Goal: Register for event/course

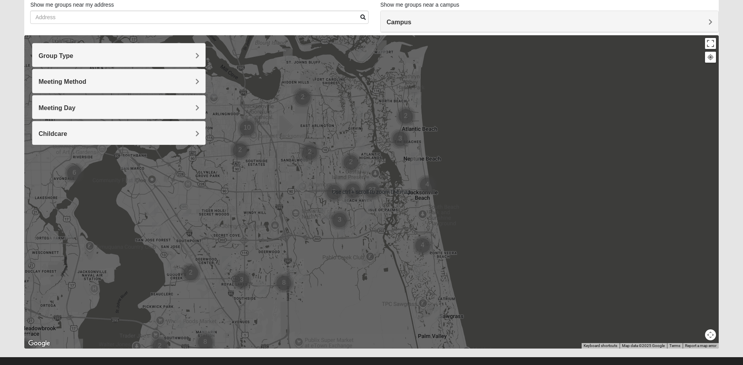
scroll to position [66, 0]
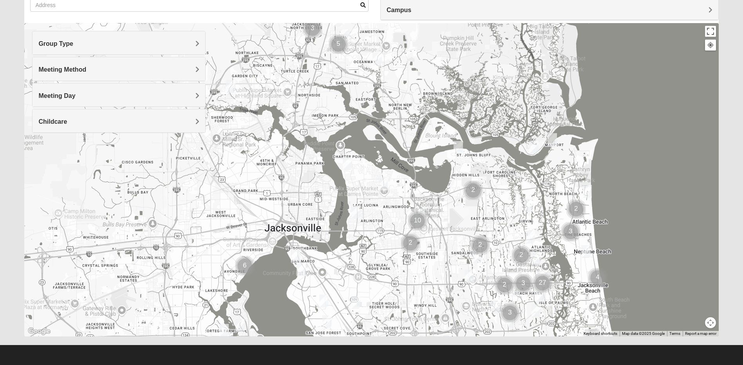
drag, startPoint x: 436, startPoint y: 220, endPoint x: 606, endPoint y: 326, distance: 200.6
click at [606, 326] on div at bounding box center [371, 179] width 694 height 313
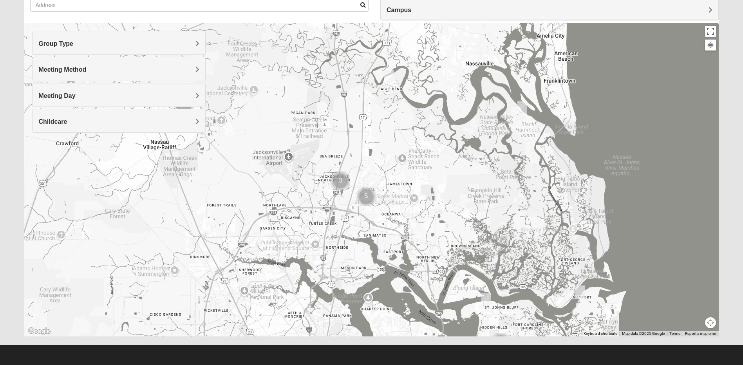
drag, startPoint x: 369, startPoint y: 134, endPoint x: 397, endPoint y: 284, distance: 153.0
click at [397, 284] on div at bounding box center [371, 179] width 694 height 313
click at [96, 42] on h4 "Group Type" at bounding box center [118, 43] width 161 height 7
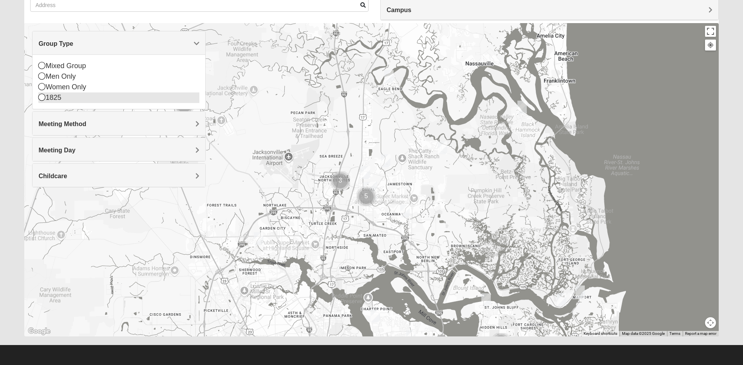
click at [76, 96] on div "1825" at bounding box center [118, 97] width 161 height 11
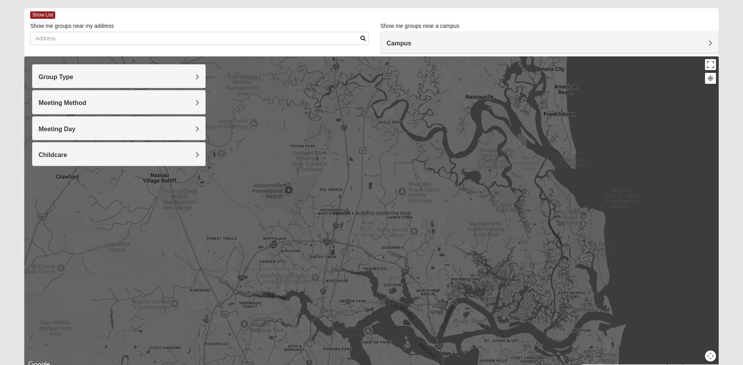
scroll to position [27, 0]
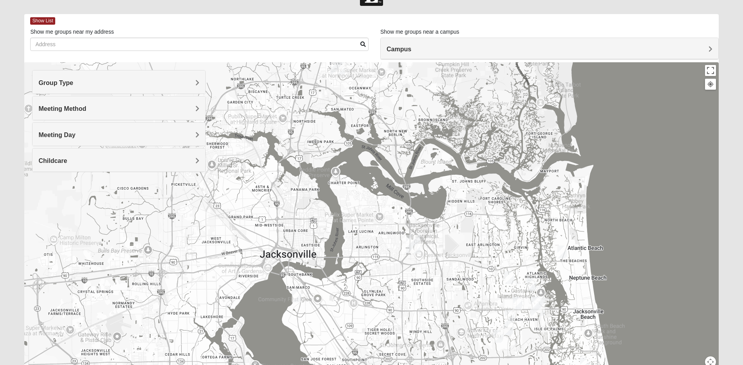
drag, startPoint x: 427, startPoint y: 230, endPoint x: 394, endPoint y: 64, distance: 169.3
click at [394, 64] on div at bounding box center [371, 218] width 694 height 313
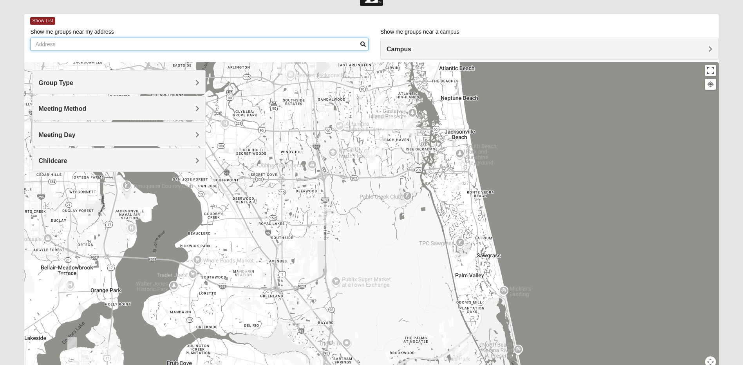
drag, startPoint x: 451, startPoint y: 208, endPoint x: 322, endPoint y: 24, distance: 225.2
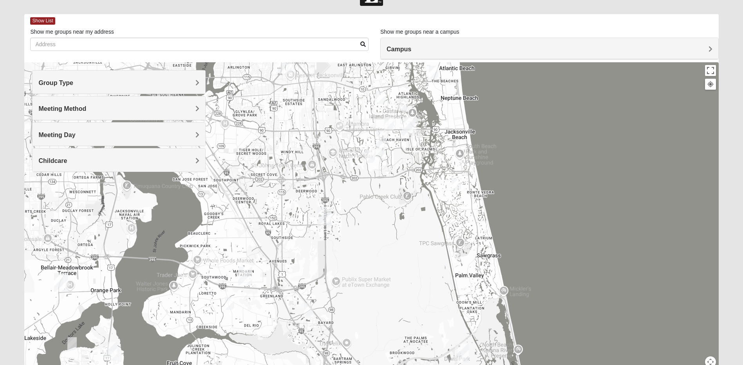
click at [322, 24] on div "Show List Loading Groups Keywords Filter Additional Filters Campus Arlington Ba…" at bounding box center [371, 195] width 694 height 362
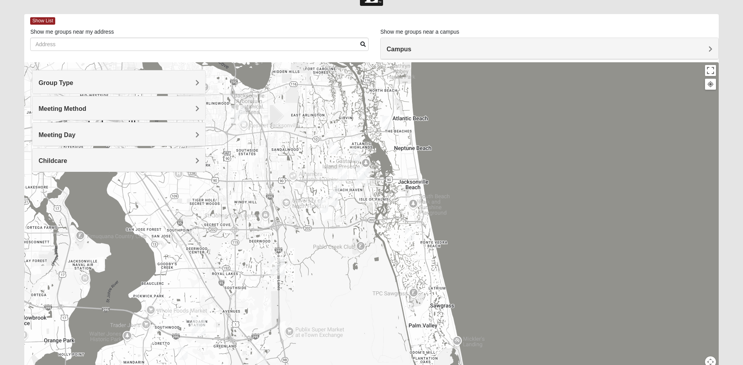
drag, startPoint x: 378, startPoint y: 184, endPoint x: 336, endPoint y: 256, distance: 83.4
click at [336, 256] on div at bounding box center [371, 218] width 694 height 313
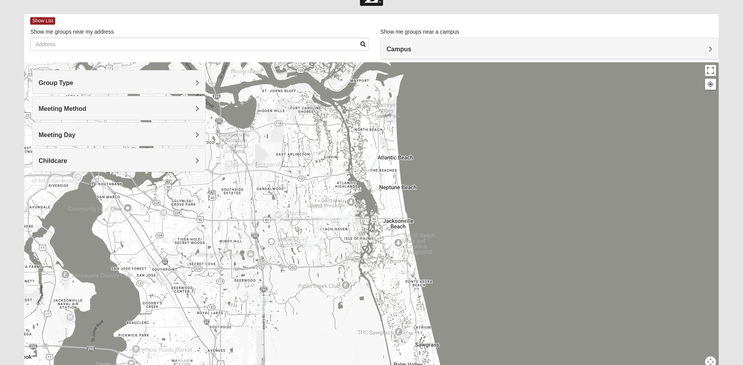
drag, startPoint x: 366, startPoint y: 143, endPoint x: 346, endPoint y: 158, distance: 24.6
click at [346, 158] on div at bounding box center [371, 218] width 694 height 313
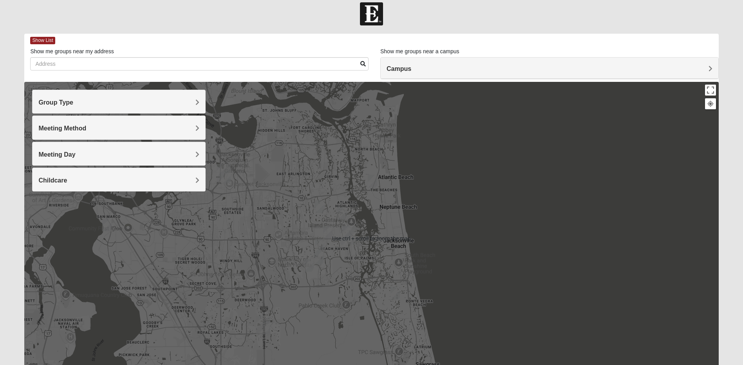
scroll to position [0, 0]
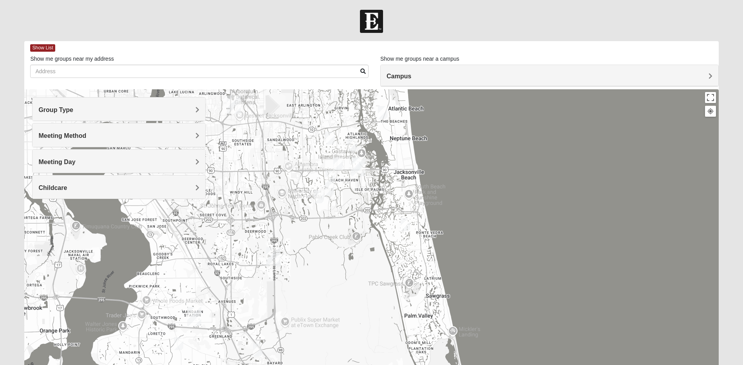
drag, startPoint x: 385, startPoint y: 231, endPoint x: 395, endPoint y: 155, distance: 76.7
click at [395, 155] on div at bounding box center [371, 245] width 694 height 313
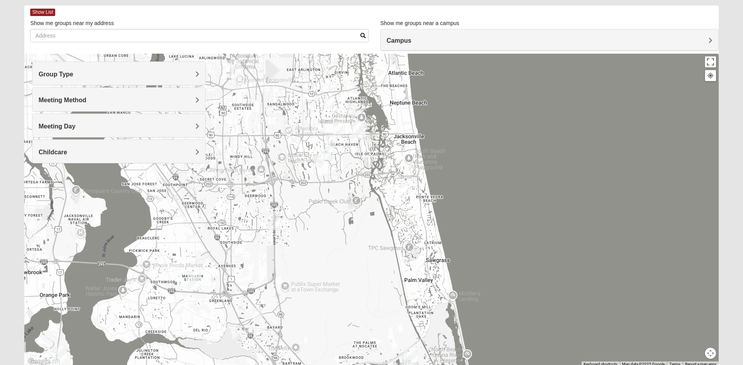
scroll to position [66, 0]
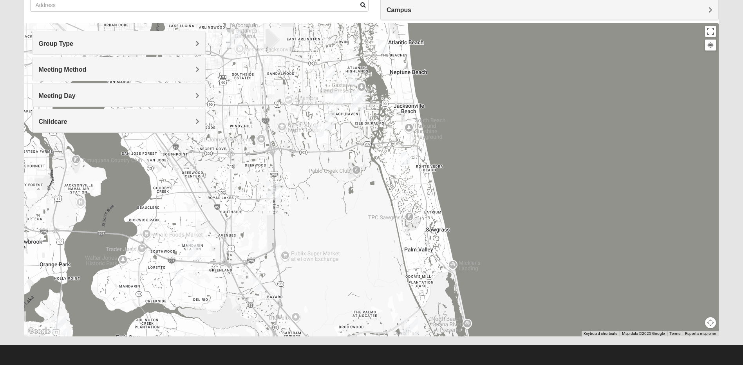
click at [329, 75] on img "1825 Mixed Annis 32246" at bounding box center [330, 71] width 9 height 13
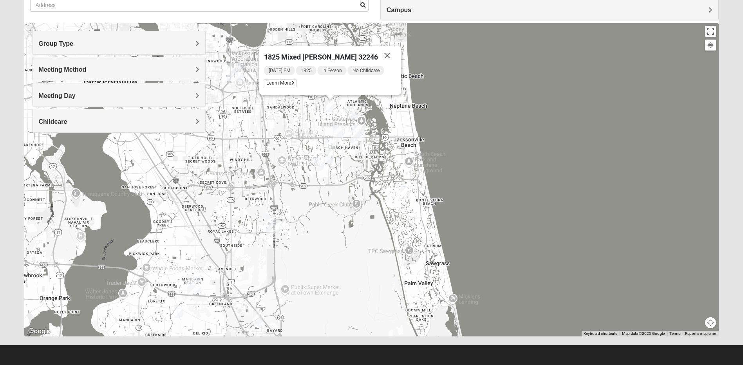
click at [337, 132] on img "1825 Womens Annis/Ferguson 32246" at bounding box center [337, 131] width 9 height 13
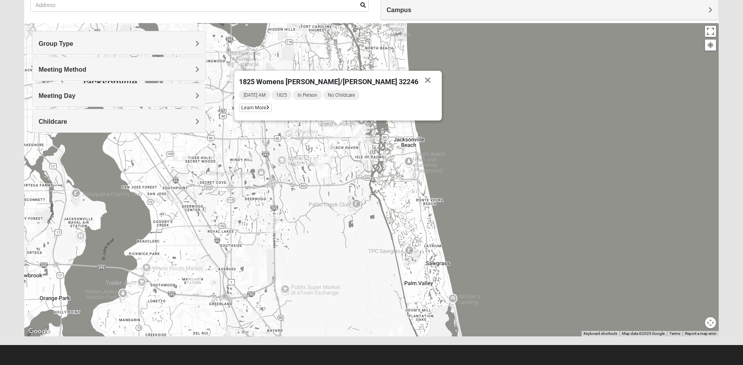
click at [333, 143] on img "1825 Mens Cason 32224" at bounding box center [330, 144] width 9 height 13
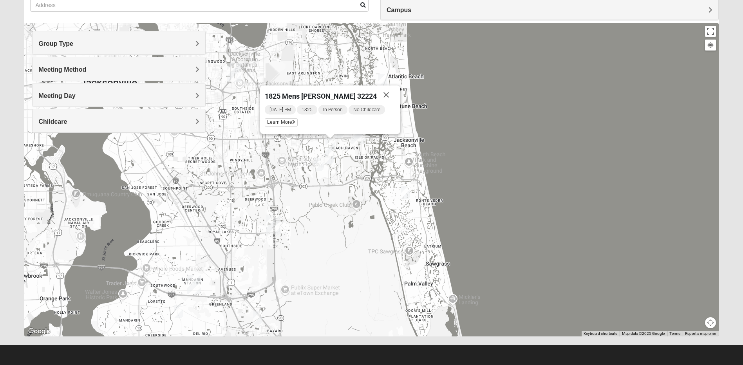
click at [334, 154] on img "1825 Womens Hirneisen 32224" at bounding box center [329, 157] width 9 height 13
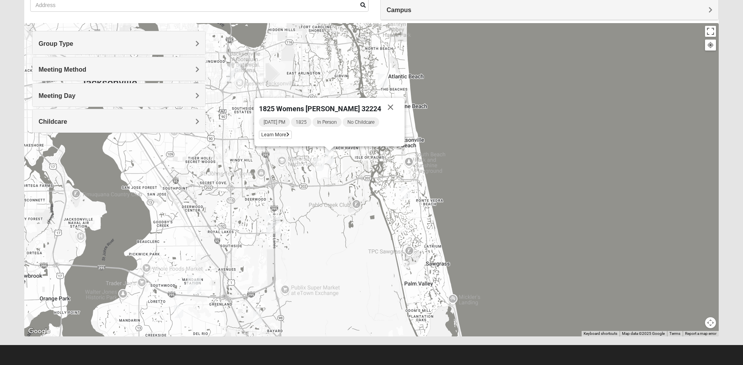
click at [321, 163] on img "1825 Womens Brunetti 32224" at bounding box center [318, 164] width 9 height 13
click at [321, 163] on img "1825 Womens Brunetti 32224" at bounding box center [317, 164] width 9 height 13
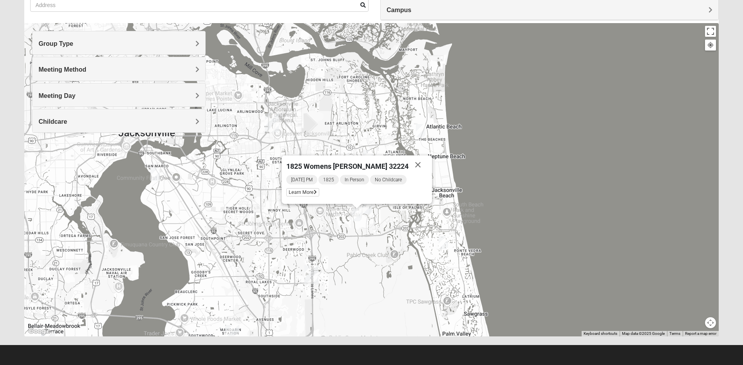
drag, startPoint x: 356, startPoint y: 177, endPoint x: 396, endPoint y: 228, distance: 64.3
click at [396, 228] on div "1825 Womens Brunetti 32224 Saturday PM 1825 In Person No Childcare Learn More" at bounding box center [371, 179] width 694 height 313
click at [418, 135] on img "1825 Mixed Arola 32233" at bounding box center [420, 130] width 9 height 13
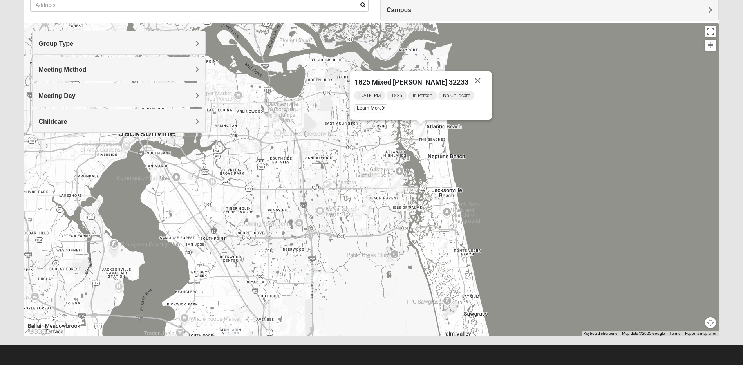
click at [167, 46] on h4 "Group Type" at bounding box center [118, 43] width 161 height 7
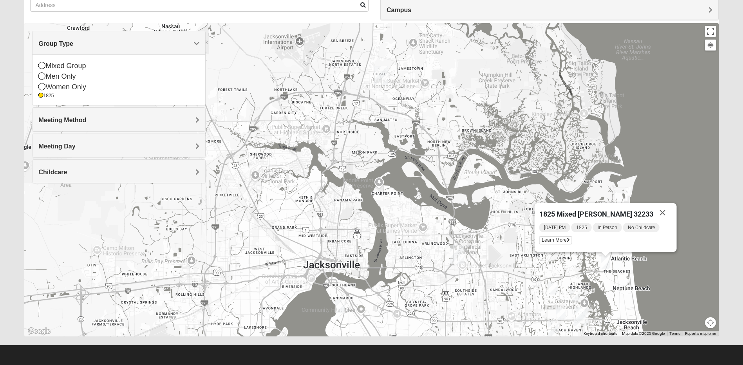
drag, startPoint x: 311, startPoint y: 80, endPoint x: 496, endPoint y: 215, distance: 229.5
click at [496, 215] on div "1825 Mixed Arola 32233 Monday PM 1825 In Person No Childcare Learn More" at bounding box center [371, 179] width 694 height 313
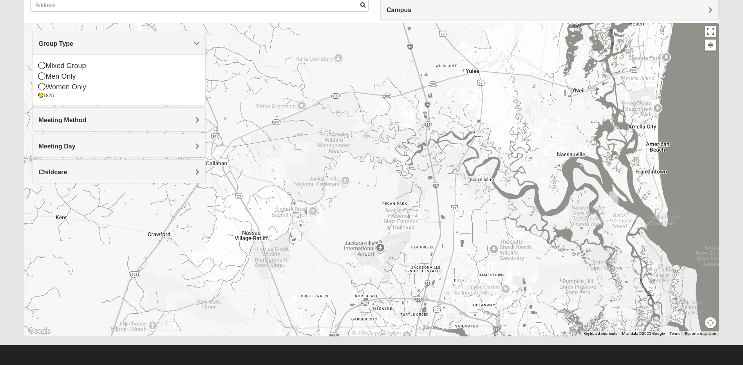
drag, startPoint x: 389, startPoint y: 109, endPoint x: 469, endPoint y: 319, distance: 225.4
click at [469, 319] on div "1825 Mixed Arola 32233 Monday PM 1825 In Person No Childcare Learn More" at bounding box center [371, 179] width 694 height 313
click at [615, 198] on img "1825 Mens Pinter 32226" at bounding box center [613, 198] width 9 height 13
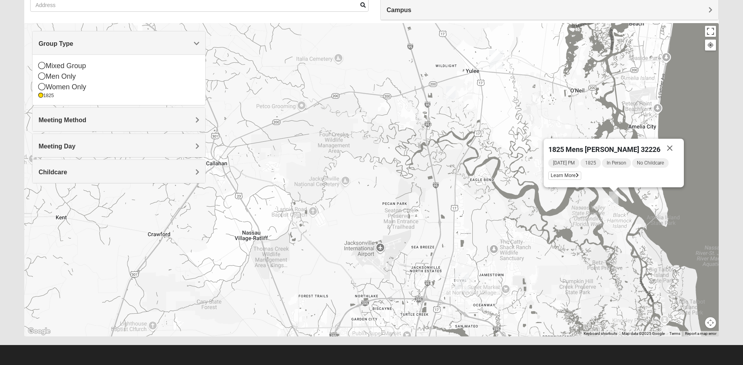
click at [615, 198] on img "1825 Mens Pinter 32226" at bounding box center [613, 198] width 9 height 13
click at [576, 179] on span "Learn More" at bounding box center [564, 176] width 33 height 8
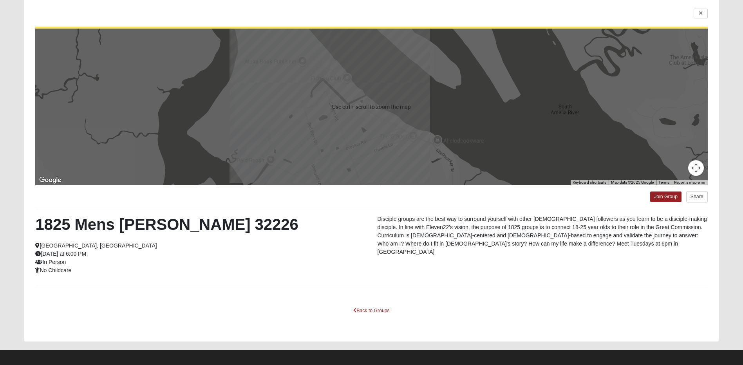
scroll to position [62, 0]
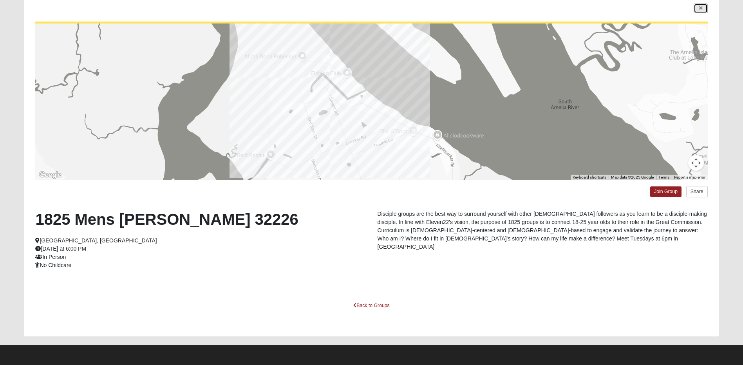
click at [702, 10] on icon at bounding box center [700, 8] width 3 height 5
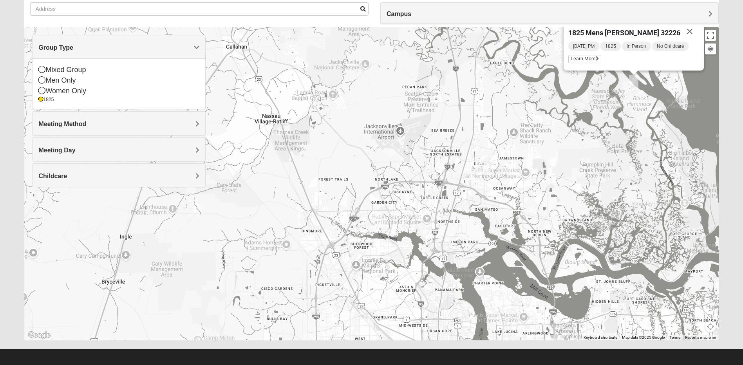
drag, startPoint x: 498, startPoint y: 257, endPoint x: 518, endPoint y: 130, distance: 129.3
click at [518, 130] on div "1825 Mens Pinter 32226 Tuesday PM 1825 In Person No Childcare Learn More" at bounding box center [371, 183] width 694 height 313
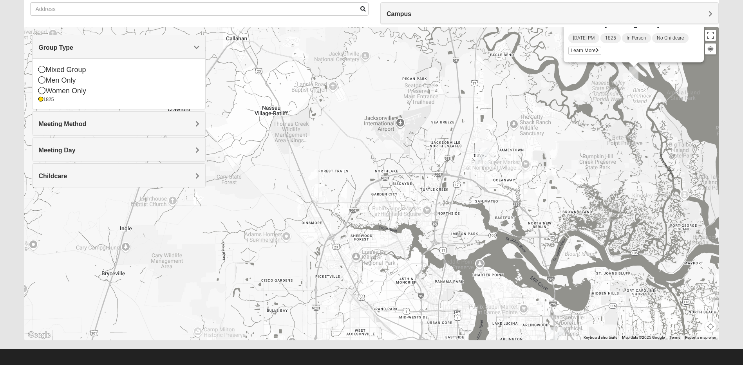
click at [476, 158] on img "North Jax" at bounding box center [482, 157] width 14 height 19
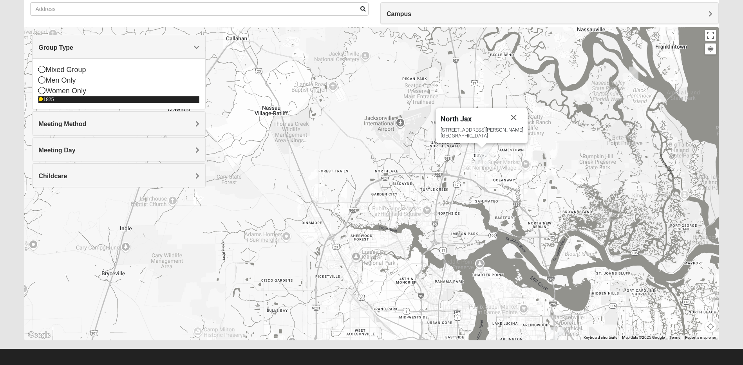
click at [105, 98] on div "1825" at bounding box center [118, 99] width 161 height 7
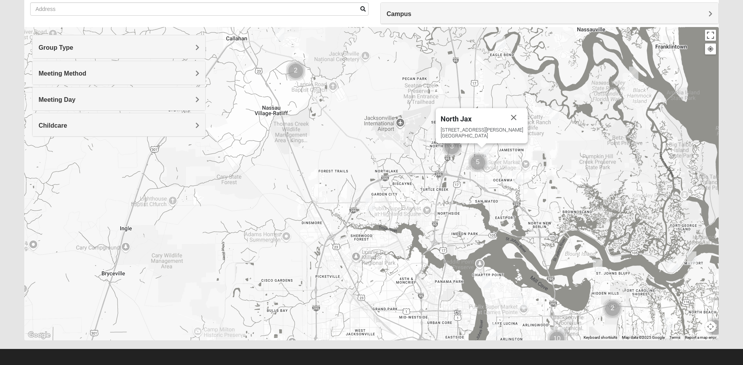
click at [479, 162] on img "Cluster of 5 groups" at bounding box center [478, 163] width 20 height 20
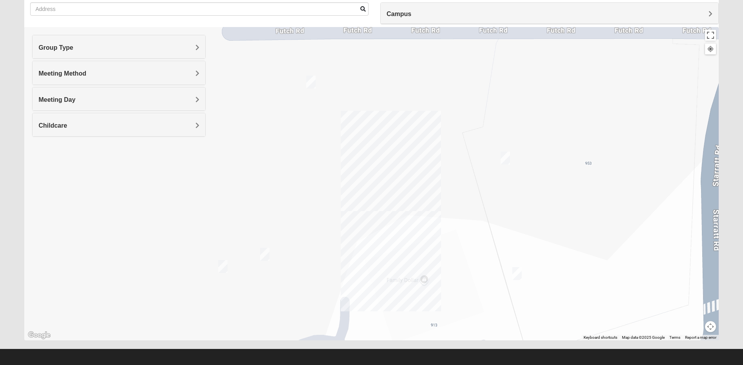
click at [508, 161] on img "On Campus Mens Summons 32218" at bounding box center [505, 158] width 9 height 13
click at [454, 136] on span "Learn More" at bounding box center [457, 136] width 33 height 8
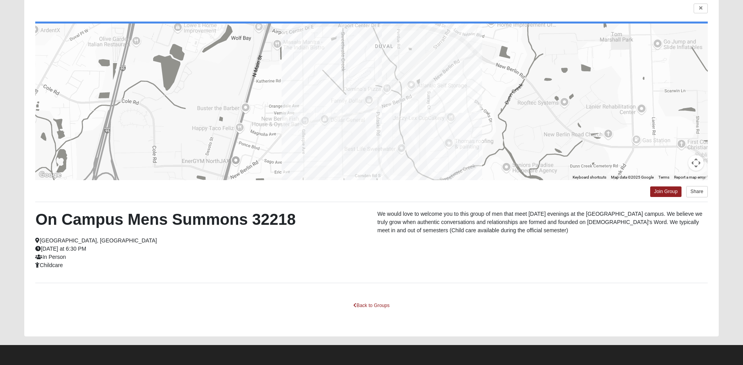
click at [491, 229] on p "We would love to welcome you to this group of men that meet [DATE] evenings at …" at bounding box center [542, 222] width 330 height 25
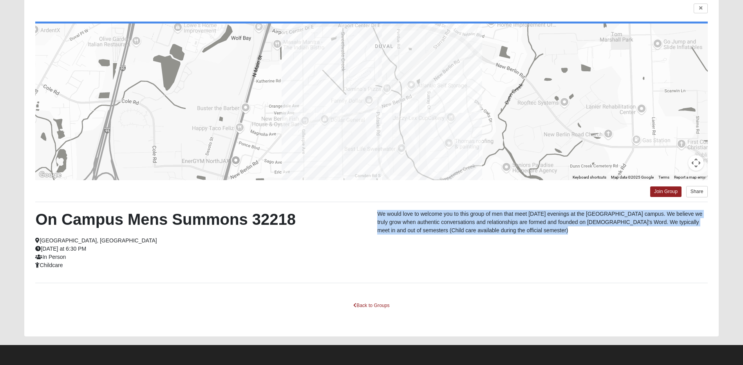
click at [491, 229] on p "We would love to welcome you to this group of men that meet [DATE] evenings at …" at bounding box center [542, 222] width 330 height 25
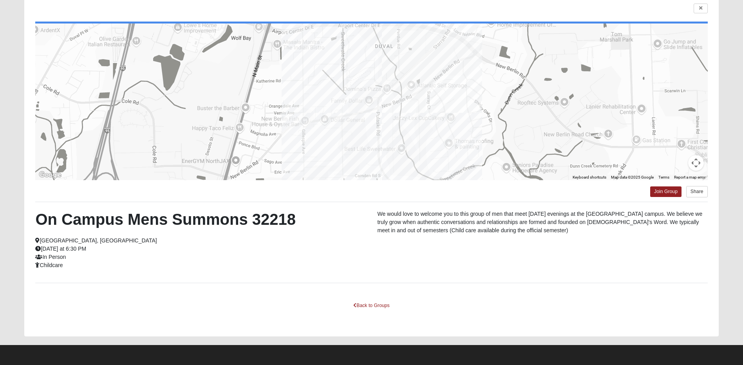
drag, startPoint x: 491, startPoint y: 229, endPoint x: 508, endPoint y: 291, distance: 64.0
click at [508, 291] on div "← Move left → Move right ↑ Move up ↓ Move down + Zoom in - Zoom out Home Jump l…" at bounding box center [371, 165] width 694 height 344
click at [664, 189] on link "Join Group" at bounding box center [665, 191] width 31 height 11
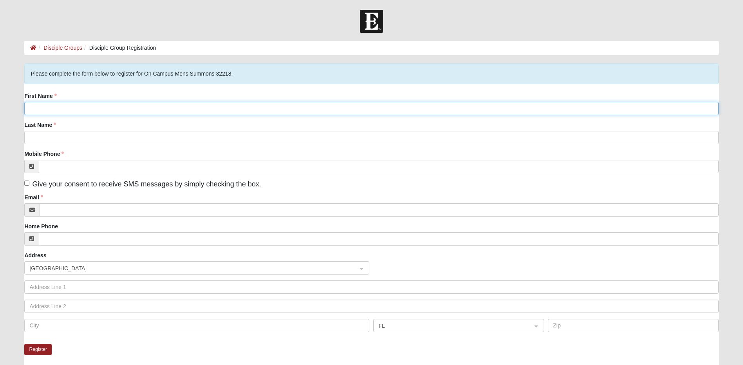
click at [166, 114] on input "First Name" at bounding box center [371, 108] width 694 height 13
type input "[PERSON_NAME]"
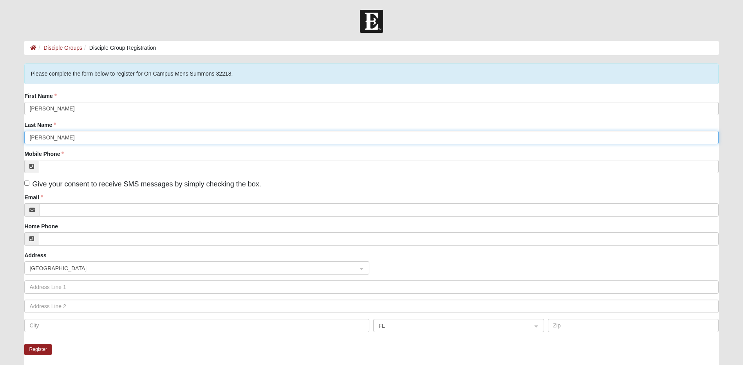
type input "[PERSON_NAME]"
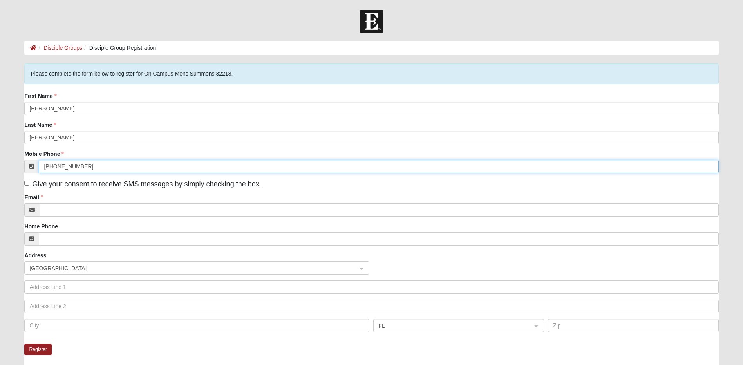
type input "(770) 312-2472"
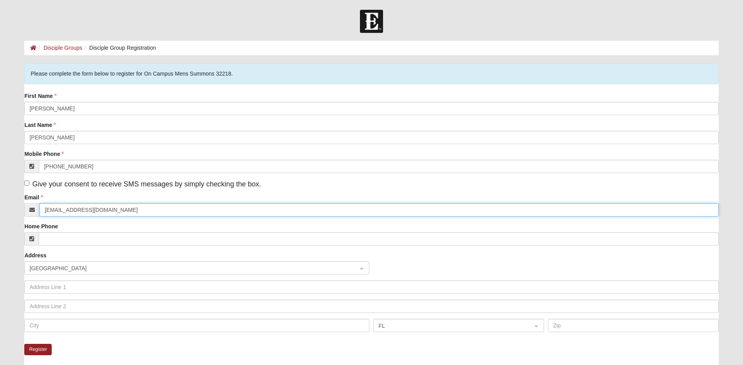
type input "isaaccasola14@gmail.com"
type input "185 day dream ave"
type input "Yulee"
type input "32092"
click at [196, 181] on span "Give your consent to receive SMS messages by simply checking the box." at bounding box center [146, 184] width 229 height 8
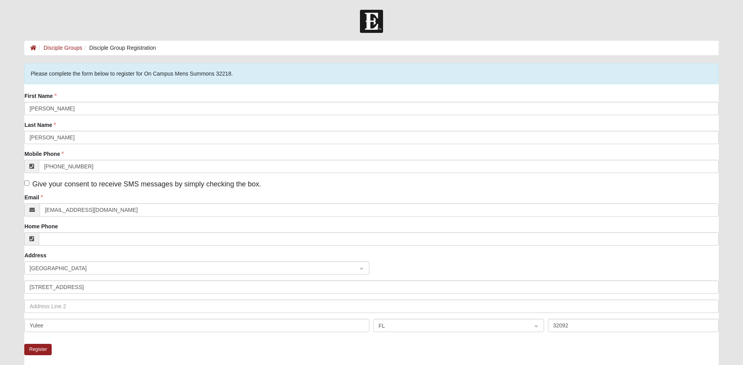
click at [29, 181] on input "Give your consent to receive SMS messages by simply checking the box." at bounding box center [26, 183] width 5 height 5
checkbox input "true"
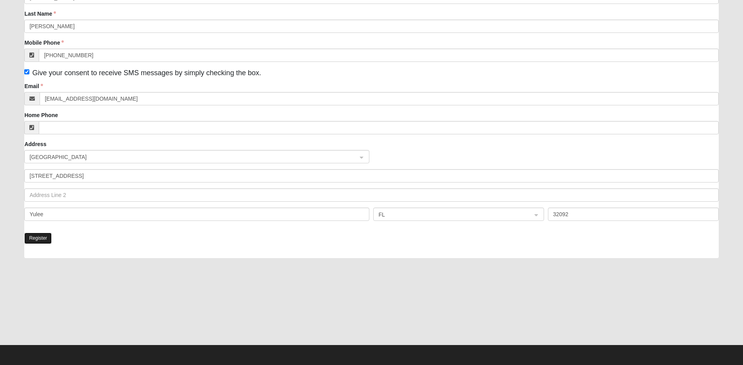
click at [44, 241] on button "Register" at bounding box center [37, 238] width 27 height 11
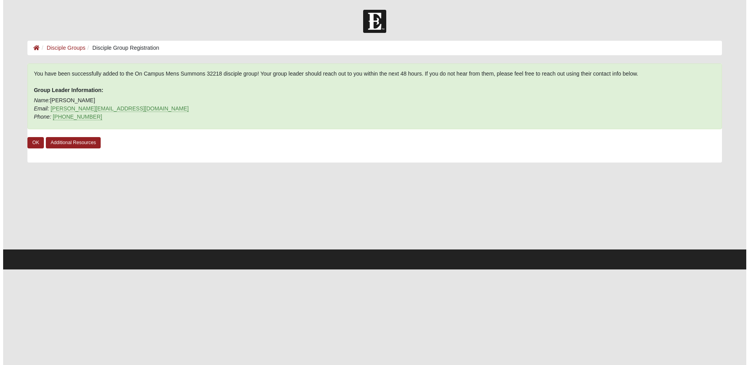
scroll to position [0, 0]
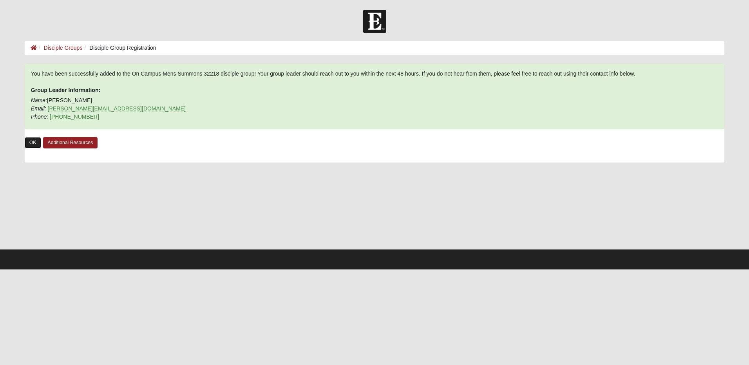
click at [35, 141] on link "OK" at bounding box center [33, 142] width 16 height 11
